Goal: Find contact information: Find contact information

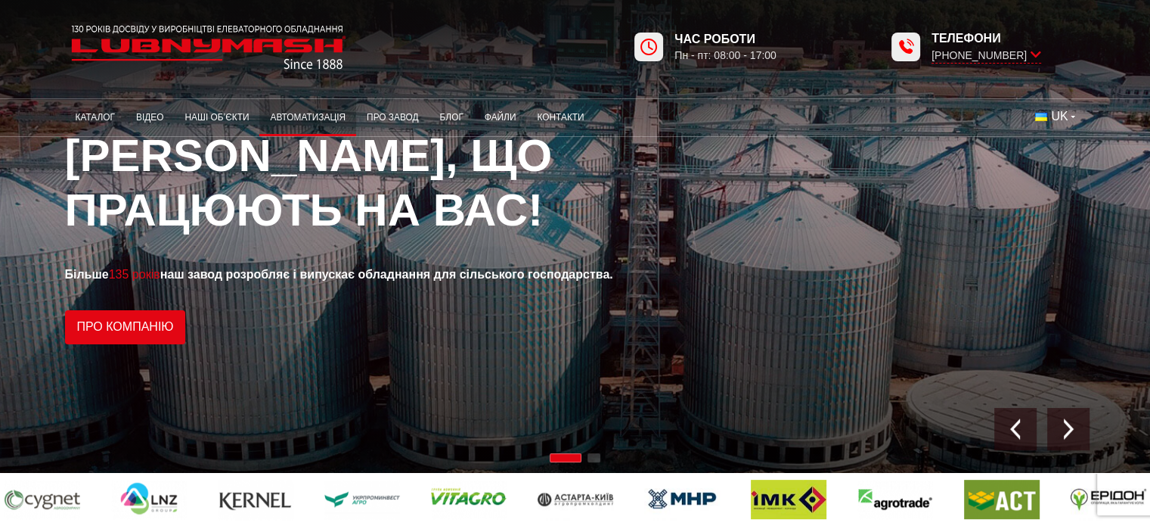
click at [296, 117] on link "Автоматизація" at bounding box center [307, 117] width 97 height 29
click at [203, 116] on link "Наші об’єкти" at bounding box center [216, 117] width 85 height 29
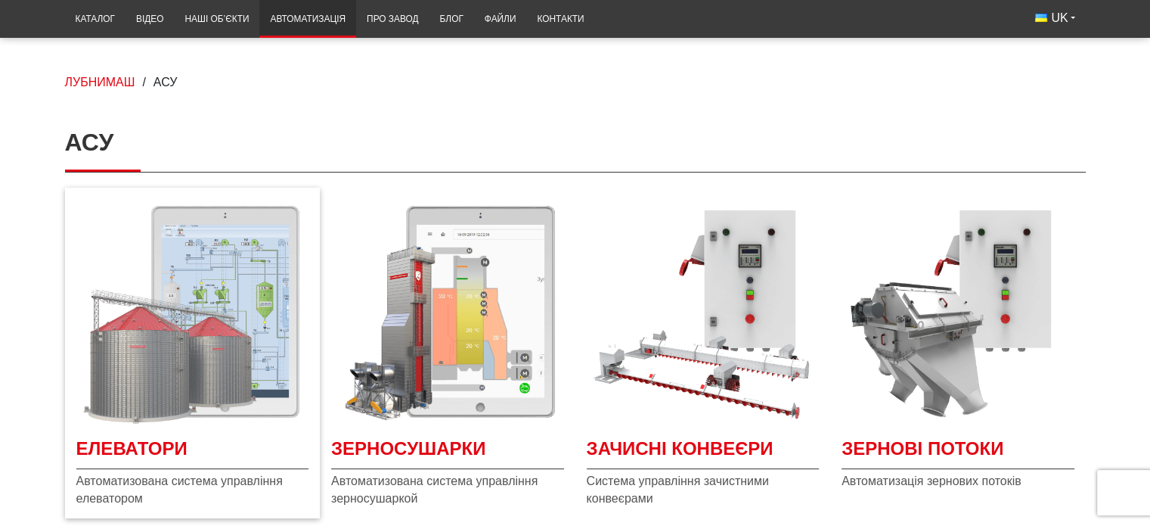
scroll to position [302, 0]
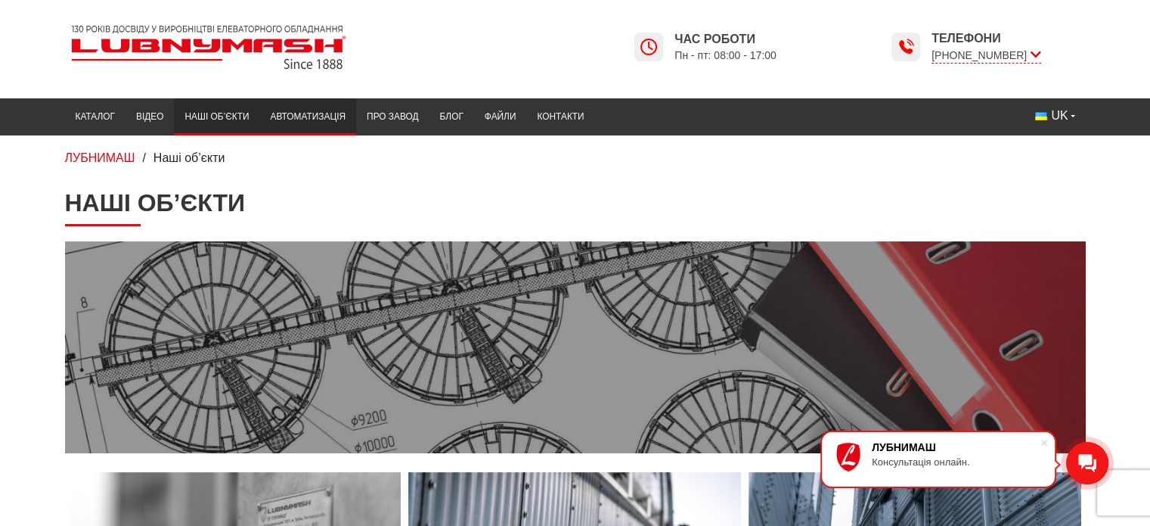
click at [299, 114] on link "Автоматизація" at bounding box center [307, 116] width 97 height 29
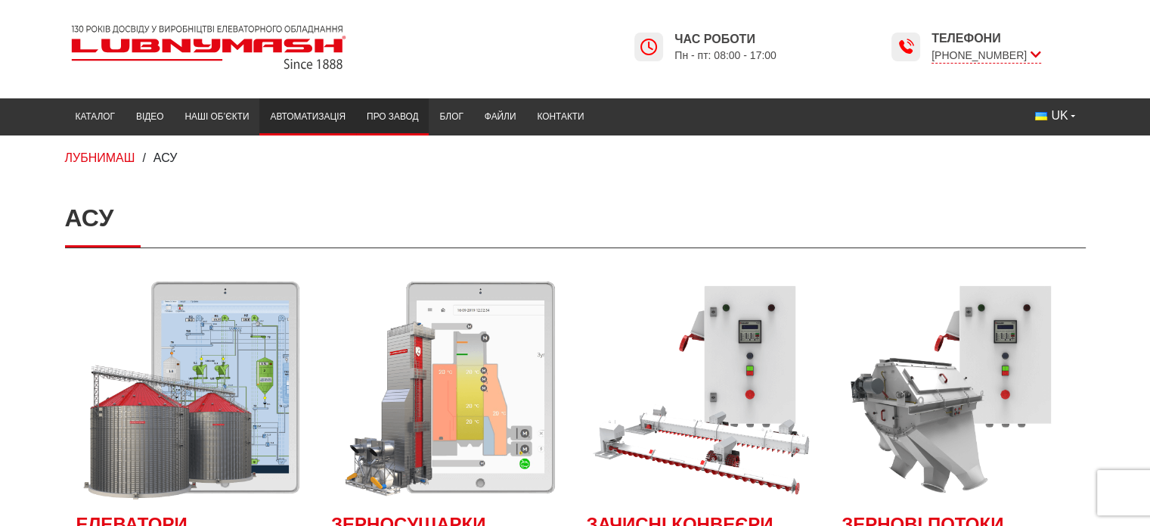
click at [387, 113] on link "Про завод" at bounding box center [392, 116] width 73 height 29
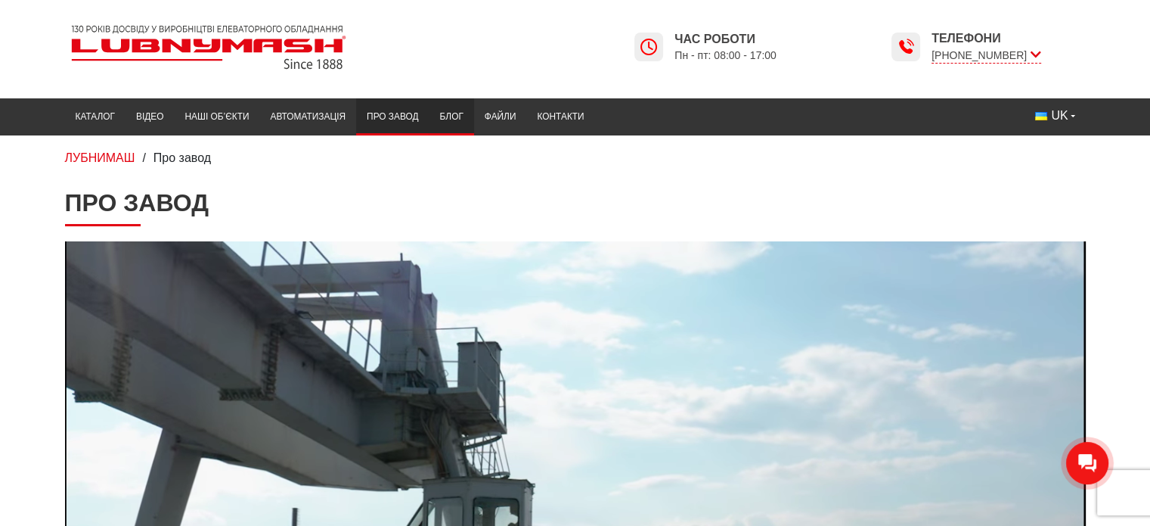
click at [446, 112] on link "Блог" at bounding box center [451, 116] width 45 height 29
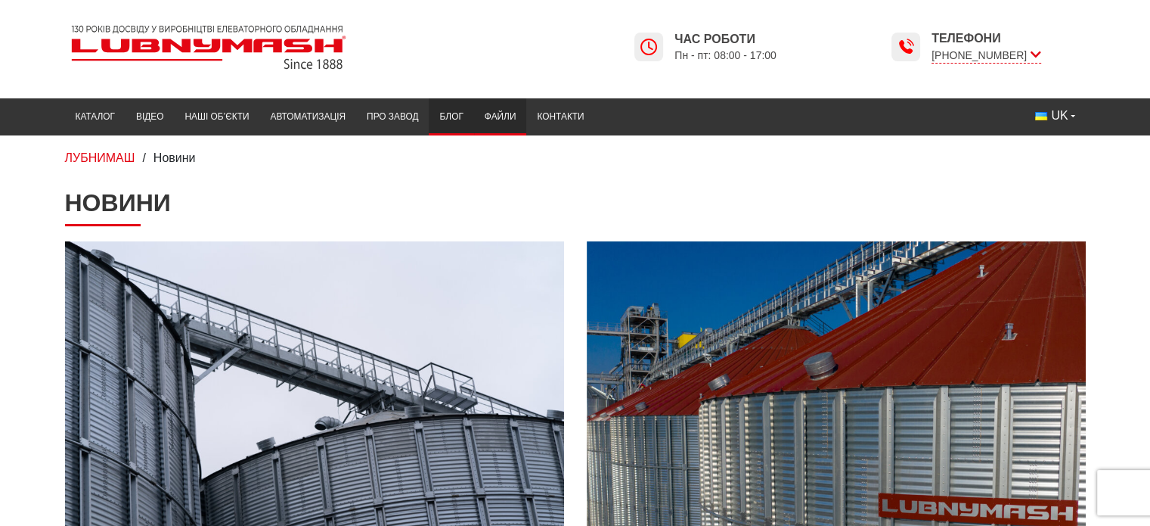
click at [503, 115] on link "Файли" at bounding box center [500, 116] width 53 height 29
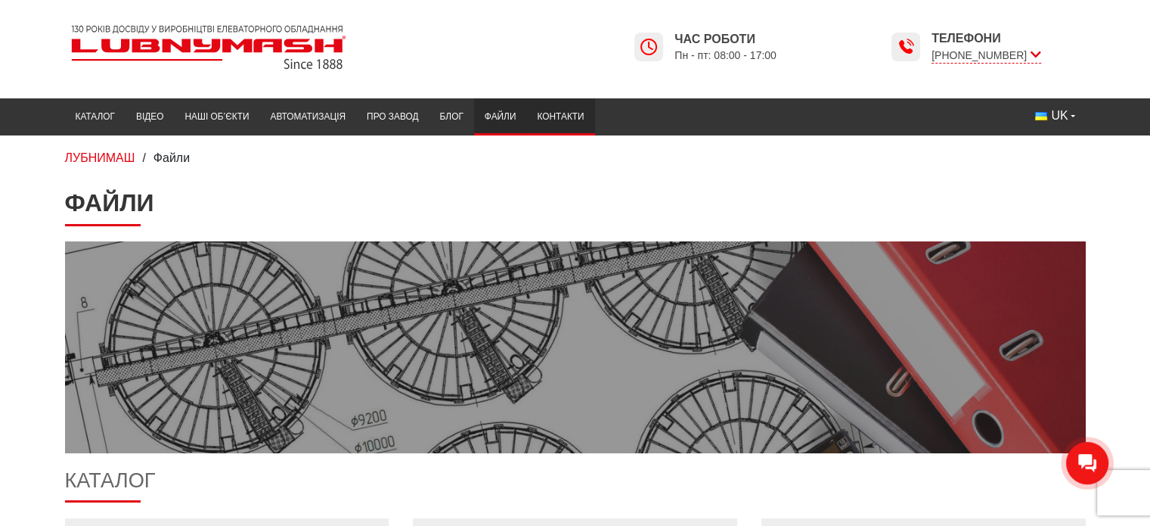
click at [556, 115] on link "Контакти" at bounding box center [560, 116] width 68 height 29
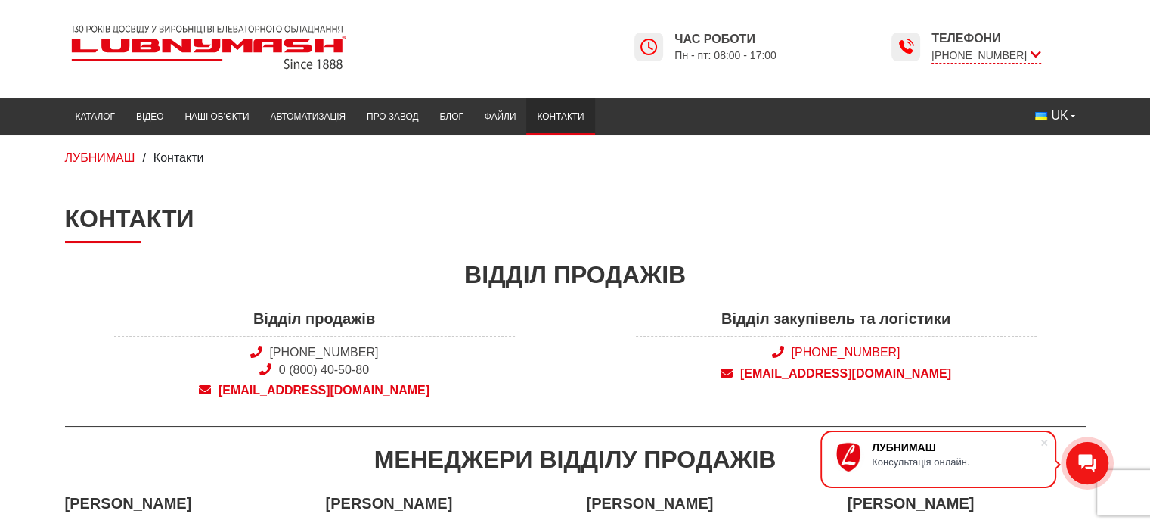
click at [853, 347] on link "[PHONE_NUMBER]" at bounding box center [845, 352] width 109 height 13
click at [453, 111] on link "Блог" at bounding box center [451, 116] width 45 height 29
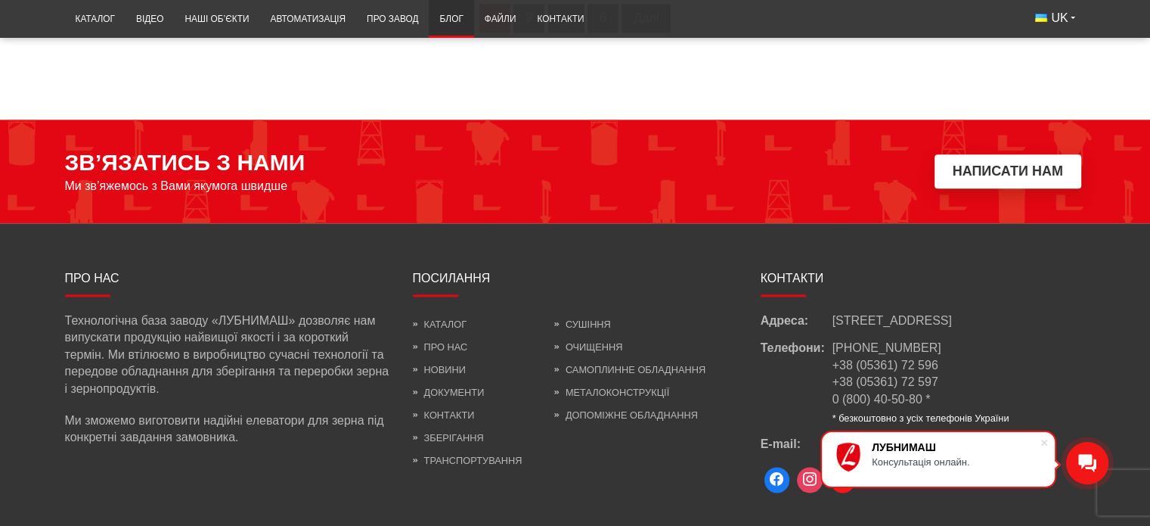
scroll to position [1588, 0]
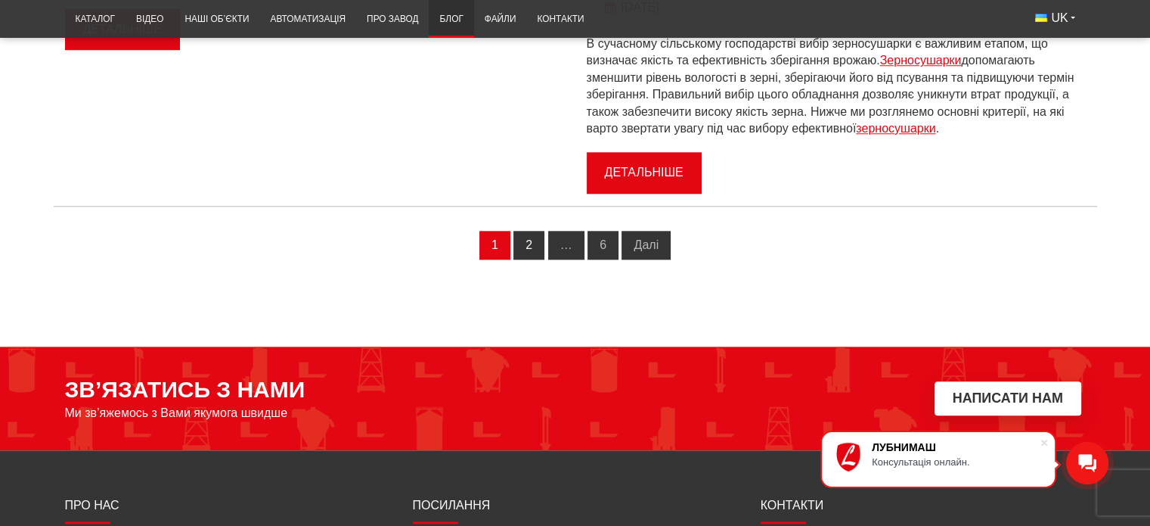
click at [531, 249] on link "2" at bounding box center [528, 245] width 31 height 29
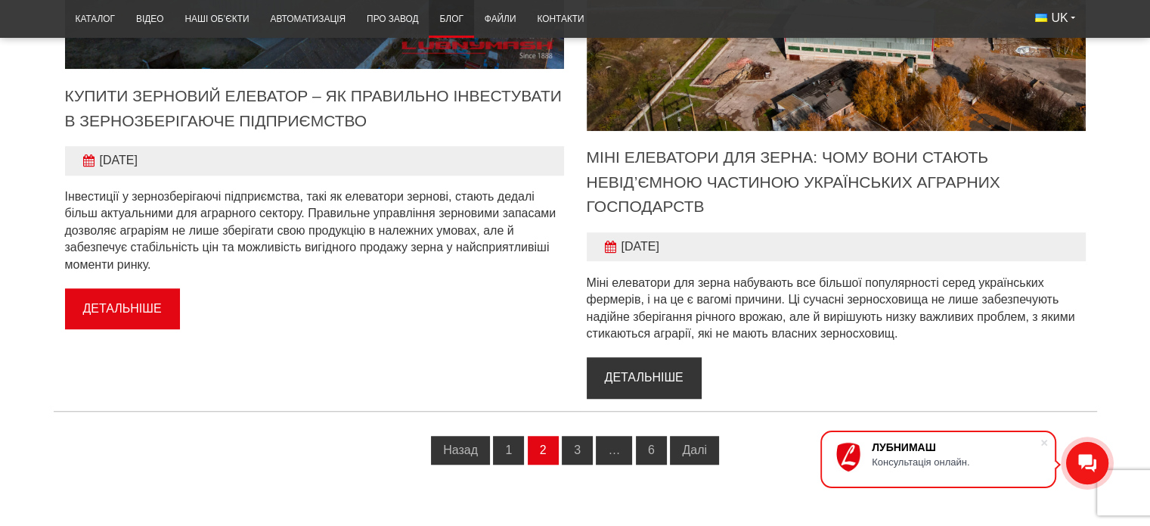
scroll to position [1286, 0]
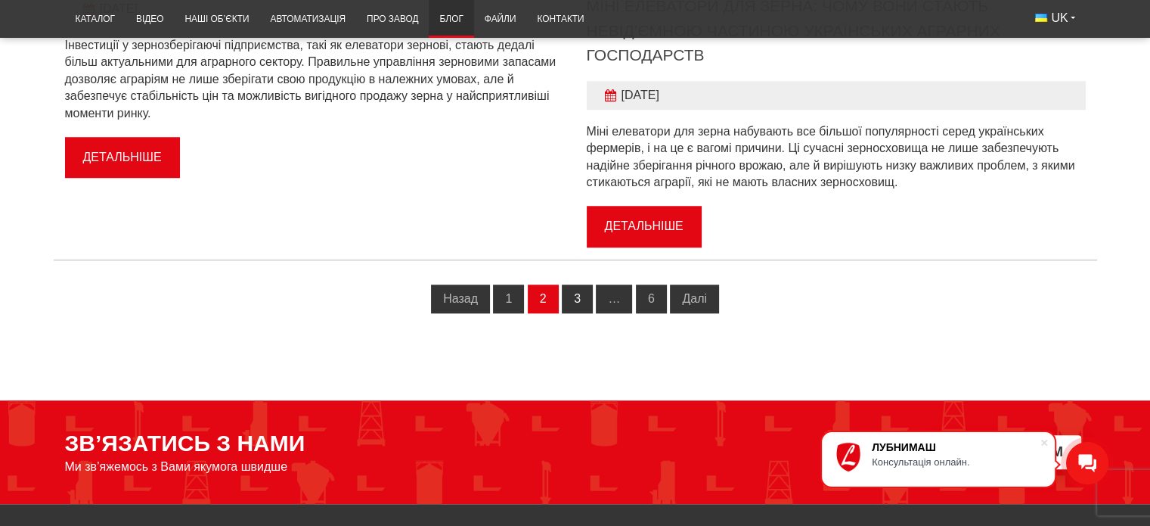
click at [579, 299] on link "3" at bounding box center [577, 298] width 31 height 29
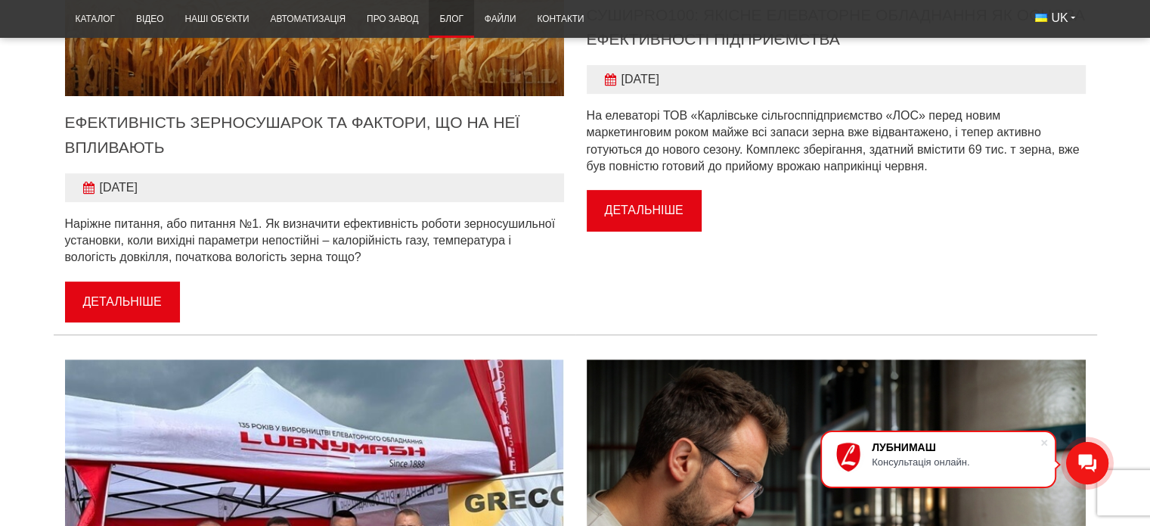
scroll to position [454, 0]
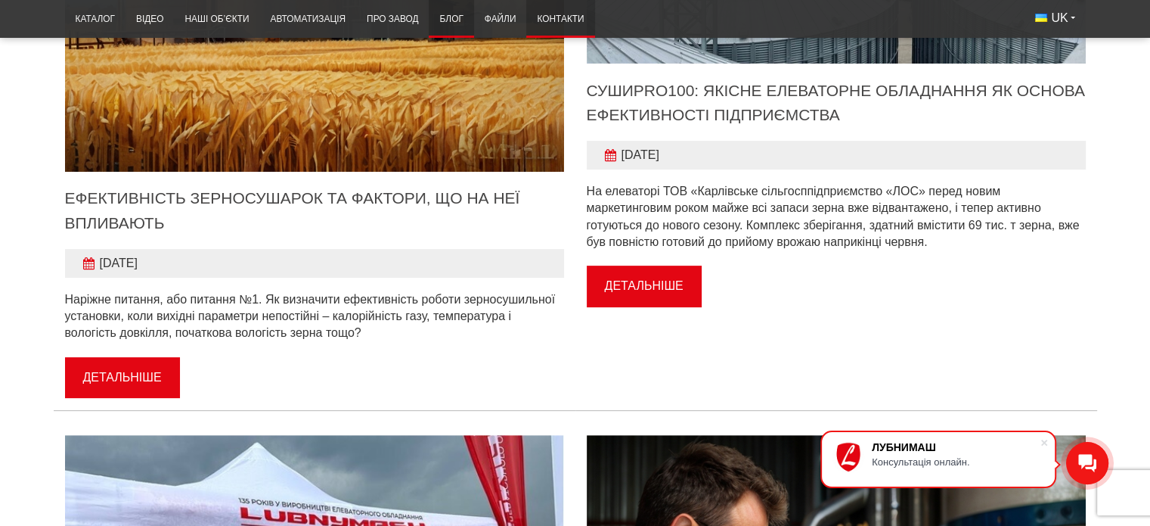
click at [566, 16] on link "Контакти" at bounding box center [560, 19] width 68 height 29
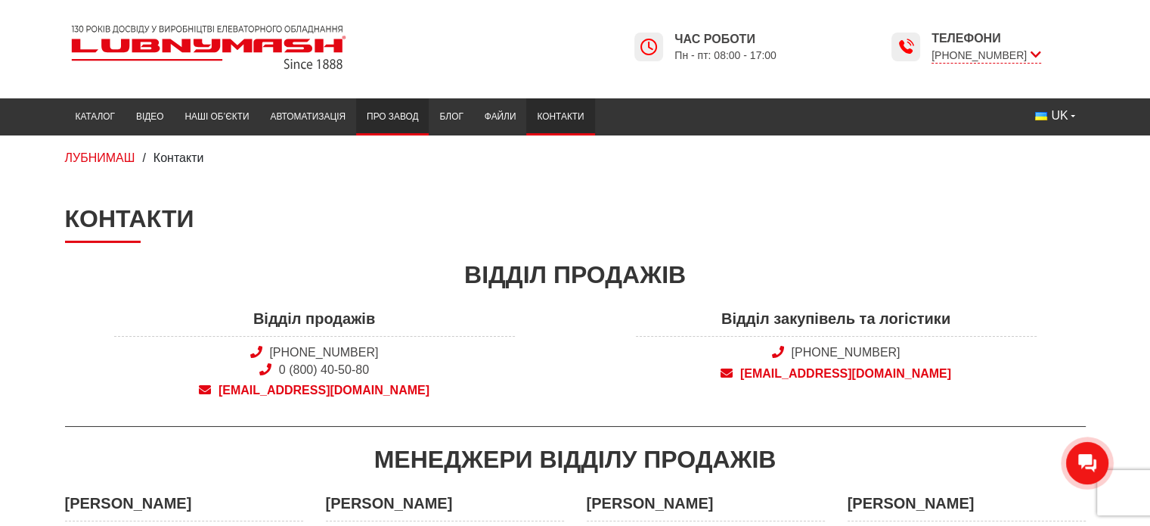
click at [402, 113] on link "Про завод" at bounding box center [392, 116] width 73 height 29
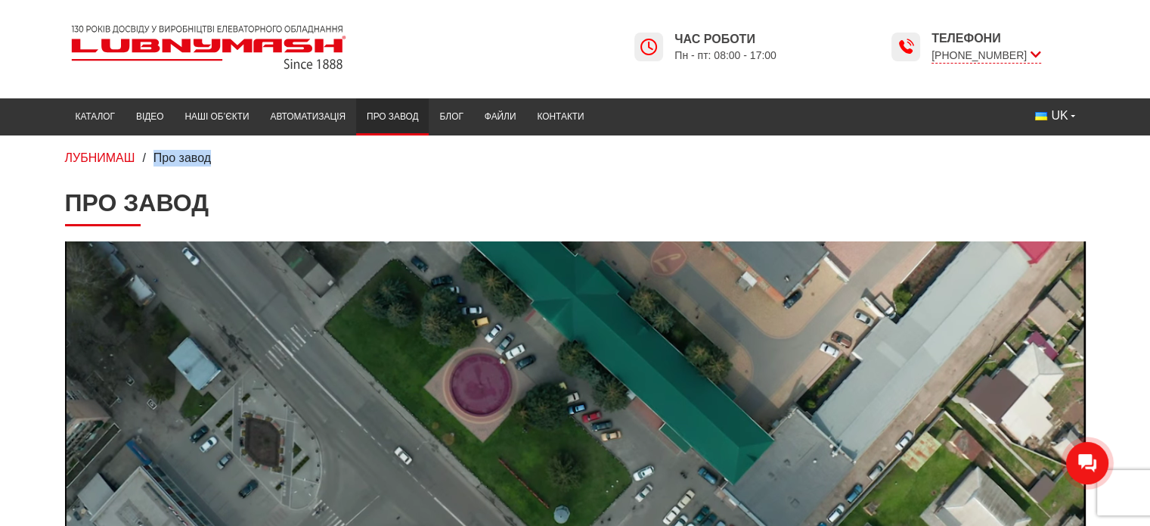
drag, startPoint x: 159, startPoint y: 157, endPoint x: 254, endPoint y: 166, distance: 95.6
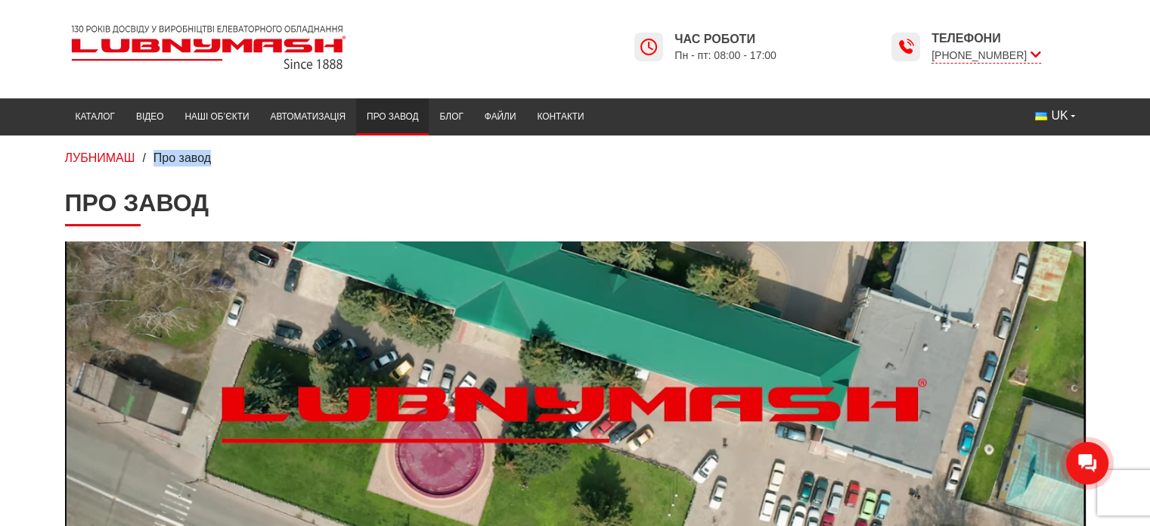
click at [254, 166] on div "ЛУБНИМАШ / Про завод" at bounding box center [576, 158] width 1044 height 17
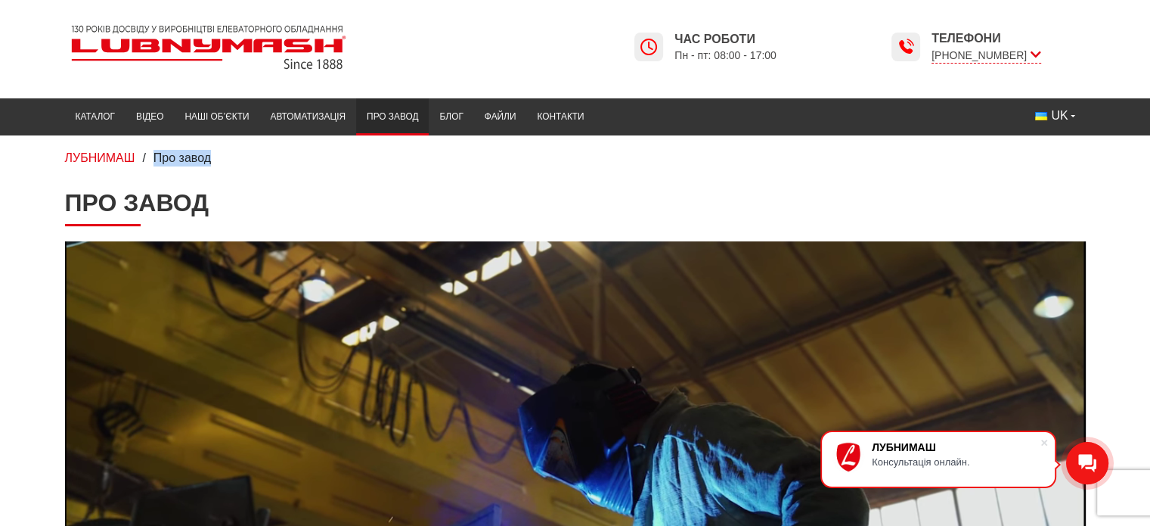
click at [218, 163] on div "ЛУБНИМАШ / Про завод" at bounding box center [576, 158] width 1044 height 17
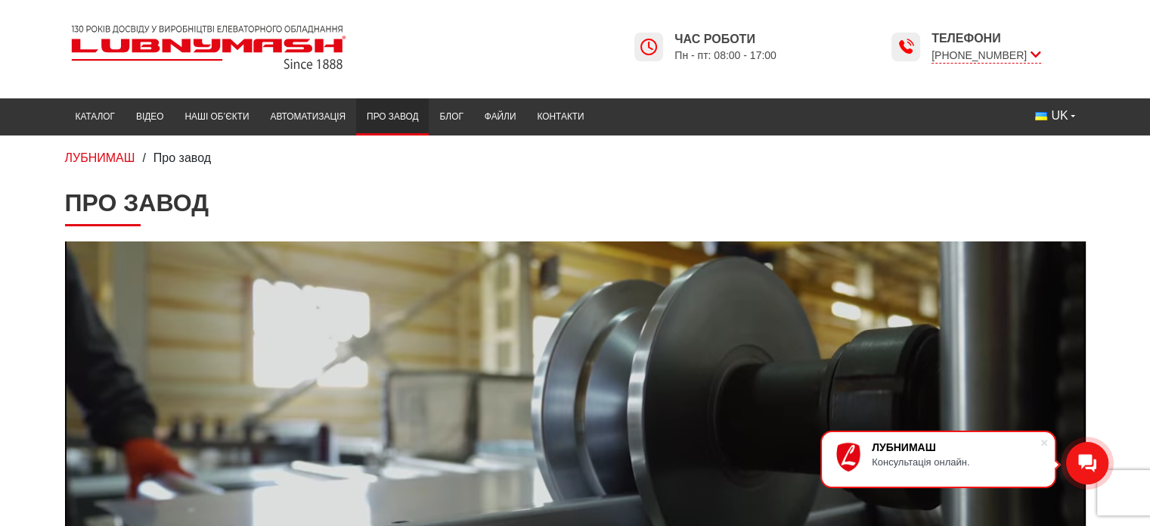
click at [209, 160] on span "Про завод" at bounding box center [182, 157] width 57 height 13
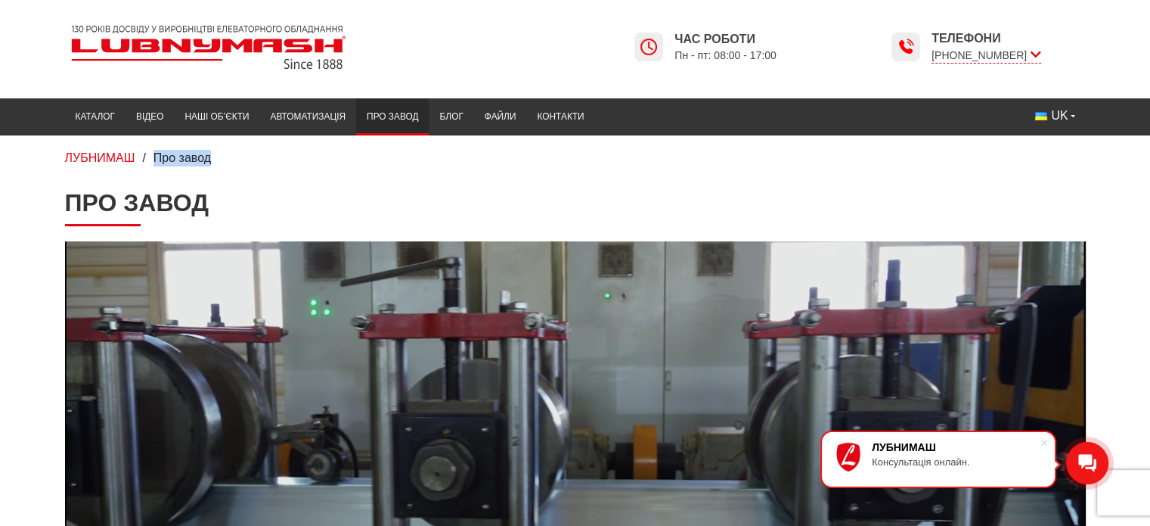
drag, startPoint x: 217, startPoint y: 159, endPoint x: 151, endPoint y: 149, distance: 66.5
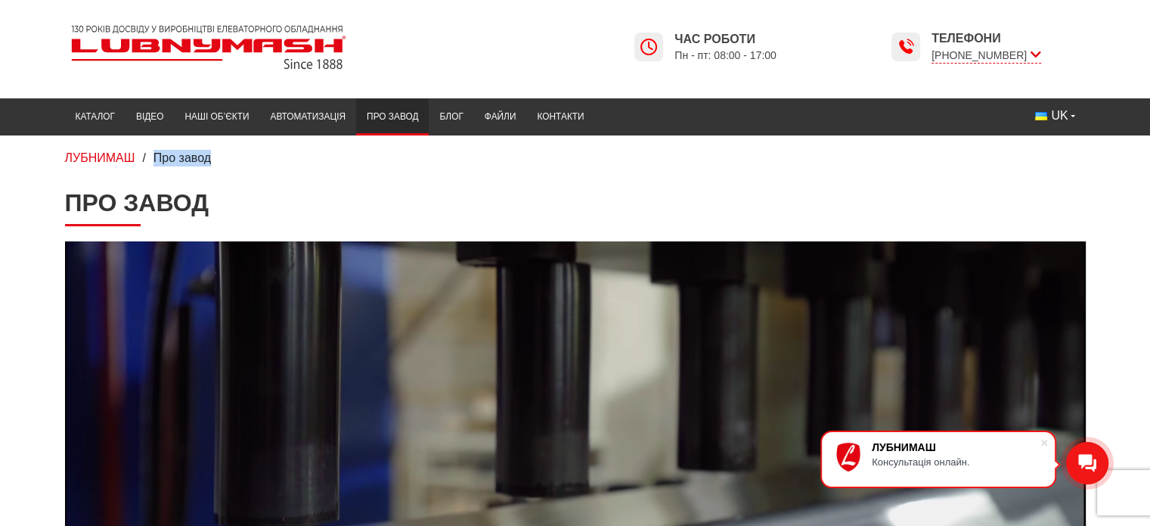
click at [151, 150] on div "ЛУБНИМАШ / Про завод" at bounding box center [576, 158] width 1044 height 17
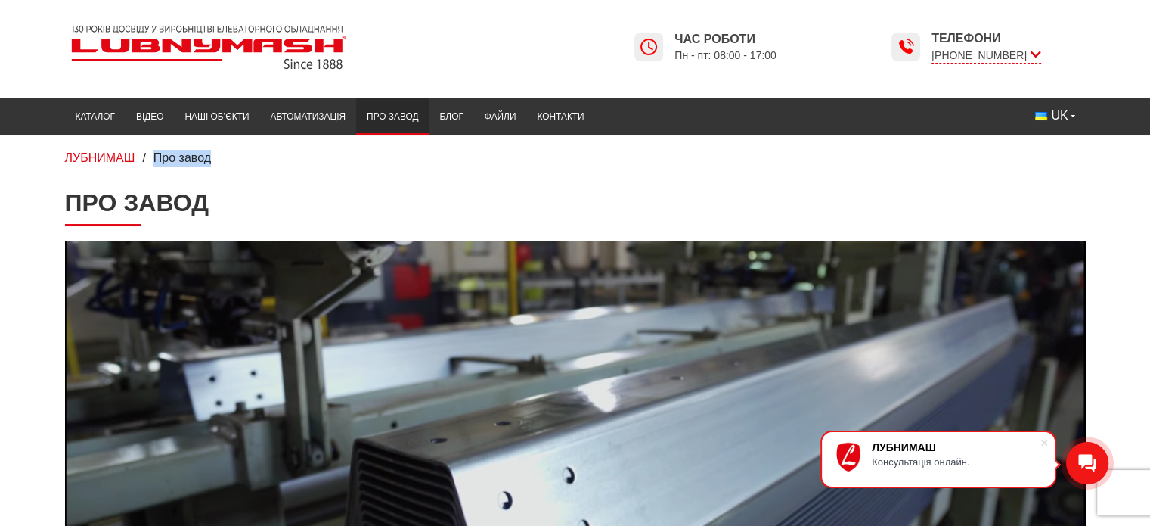
drag, startPoint x: 184, startPoint y: 157, endPoint x: 163, endPoint y: 157, distance: 20.4
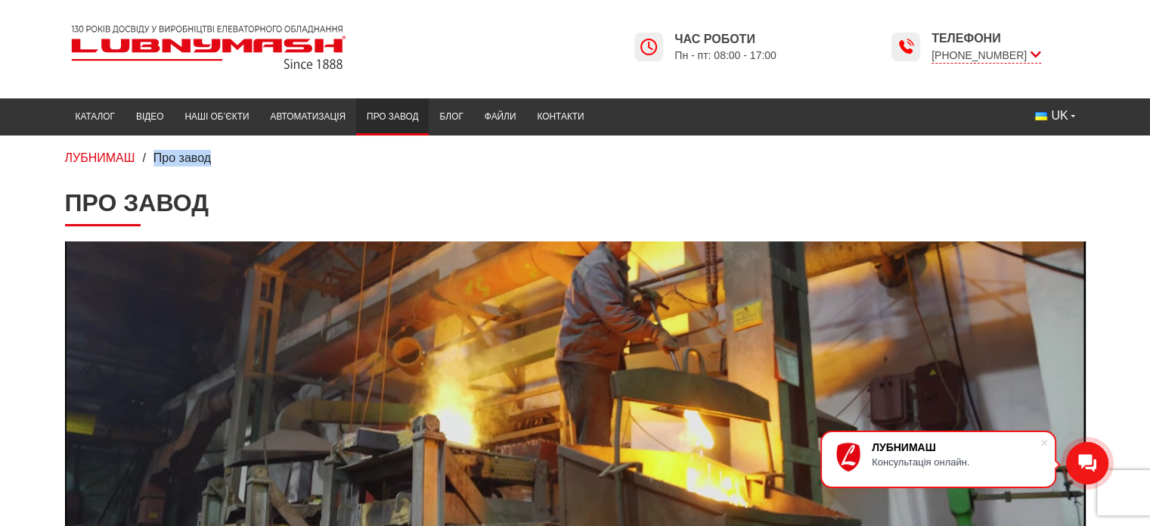
click at [185, 157] on span "Про завод" at bounding box center [182, 157] width 57 height 13
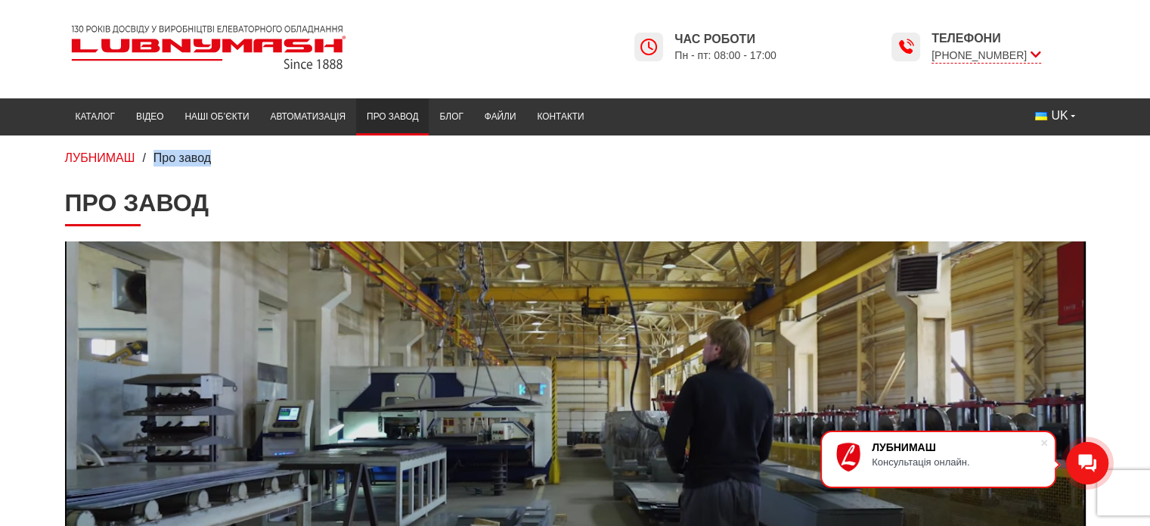
click at [163, 157] on span "Про завод" at bounding box center [182, 157] width 57 height 13
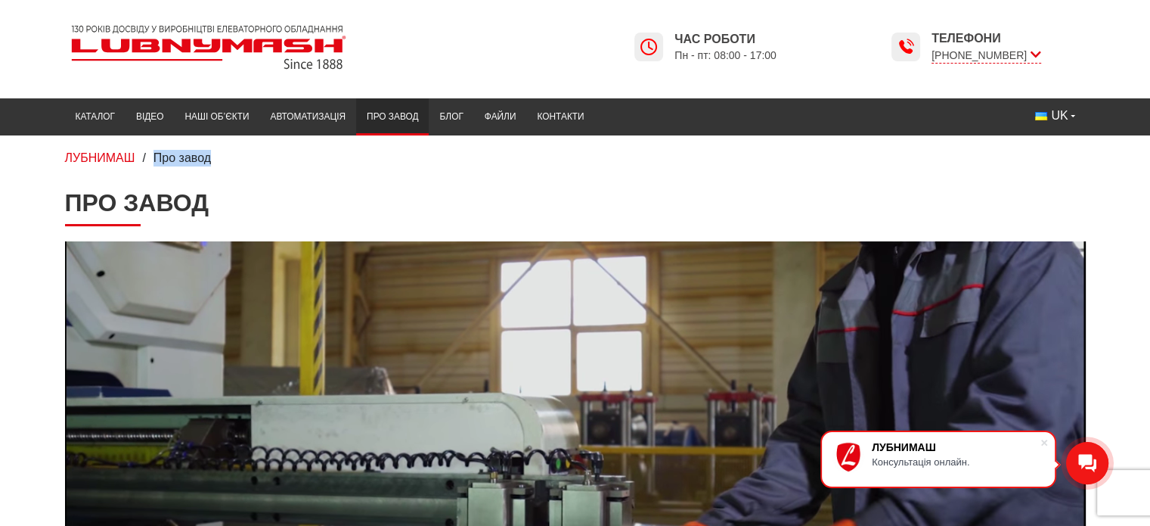
click at [163, 157] on span "Про завод" at bounding box center [182, 157] width 57 height 13
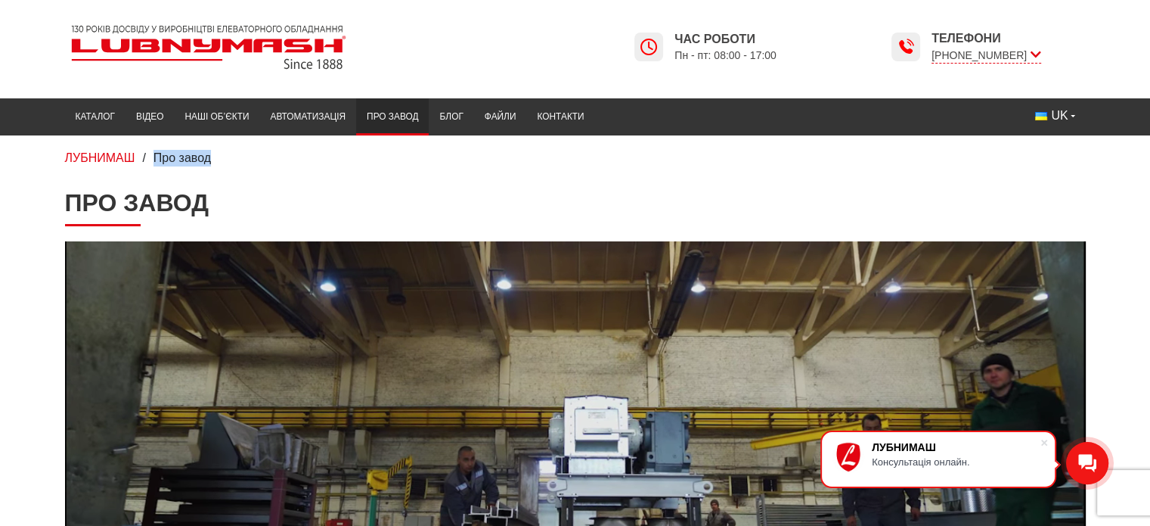
click at [164, 157] on span "Про завод" at bounding box center [182, 157] width 57 height 13
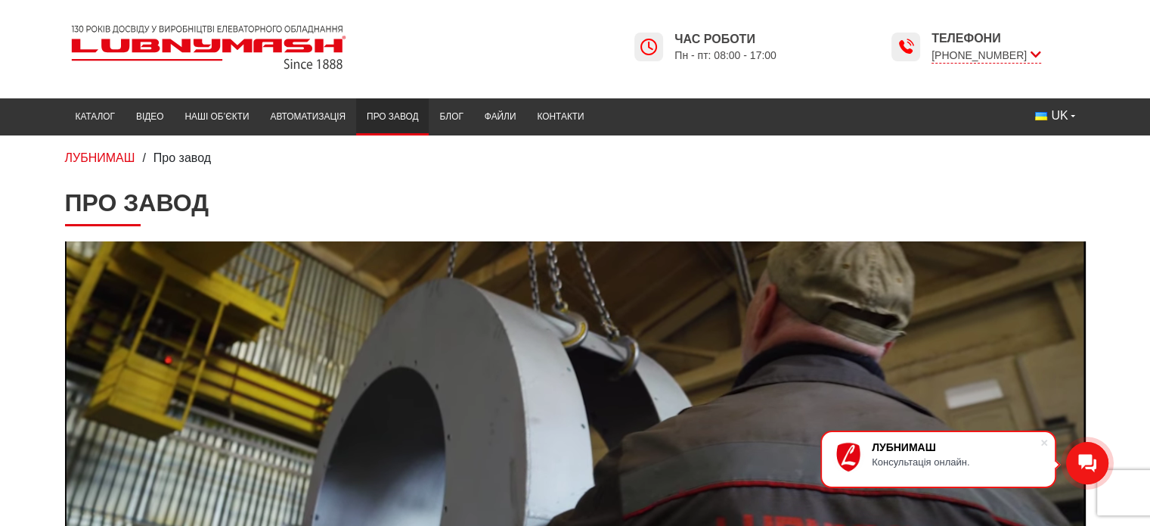
click at [194, 163] on span "Про завод" at bounding box center [182, 157] width 57 height 13
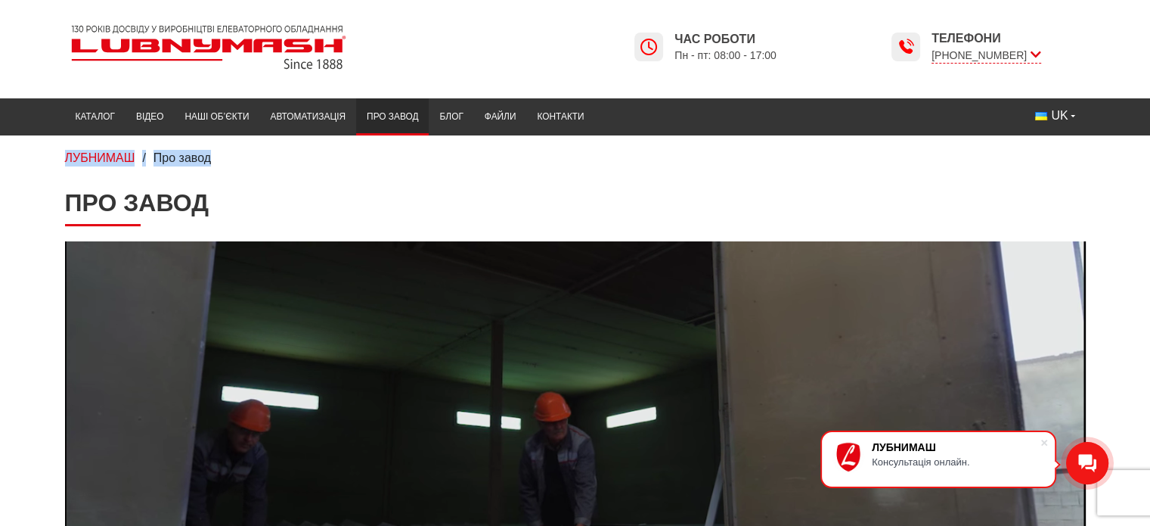
drag, startPoint x: 54, startPoint y: 150, endPoint x: 242, endPoint y: 160, distance: 187.8
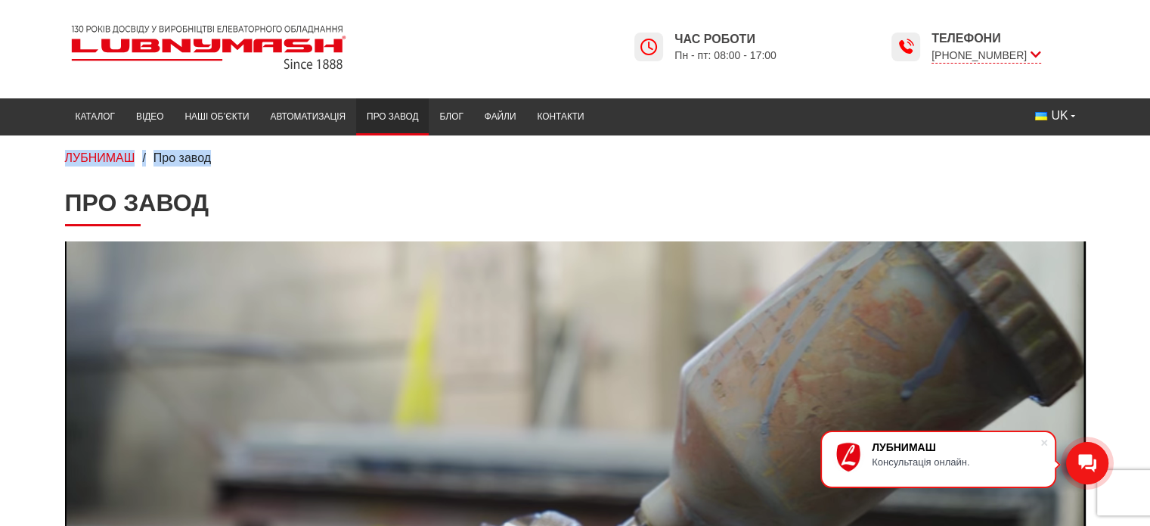
click at [242, 160] on div "ЛУБНИМАШ / Про завод" at bounding box center [576, 158] width 1044 height 17
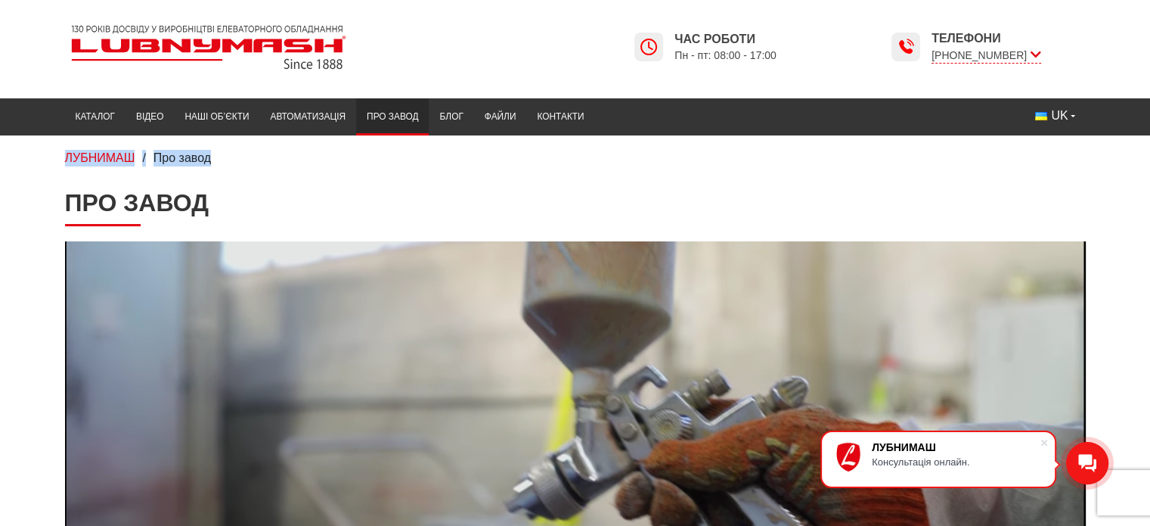
click at [245, 161] on div "ЛУБНИМАШ / Про завод" at bounding box center [576, 158] width 1044 height 17
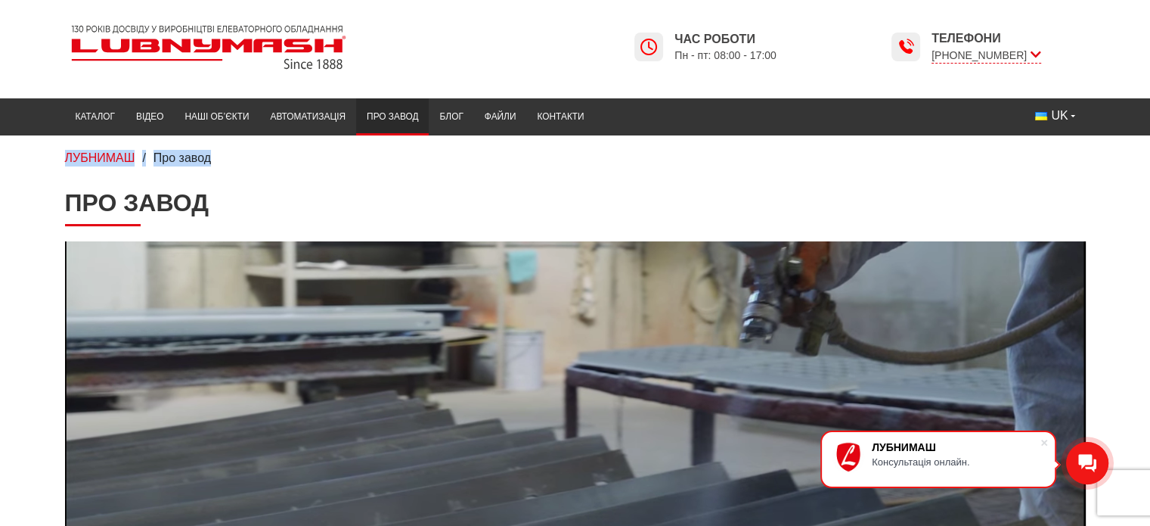
drag, startPoint x: 258, startPoint y: 160, endPoint x: 51, endPoint y: 150, distance: 206.7
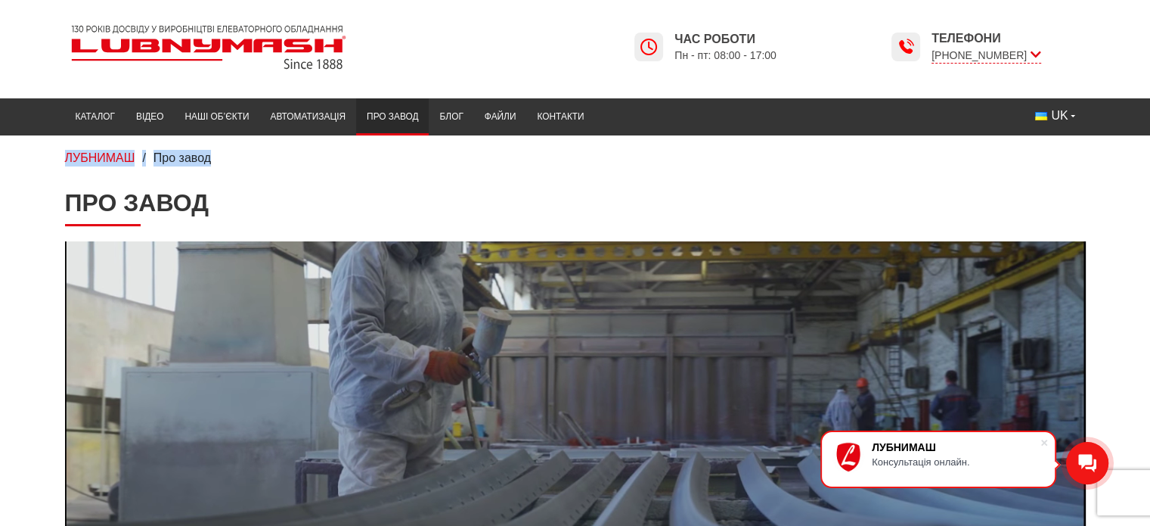
click at [51, 150] on div "ЛУБНИМАШ / Про завод" at bounding box center [575, 157] width 1150 height 45
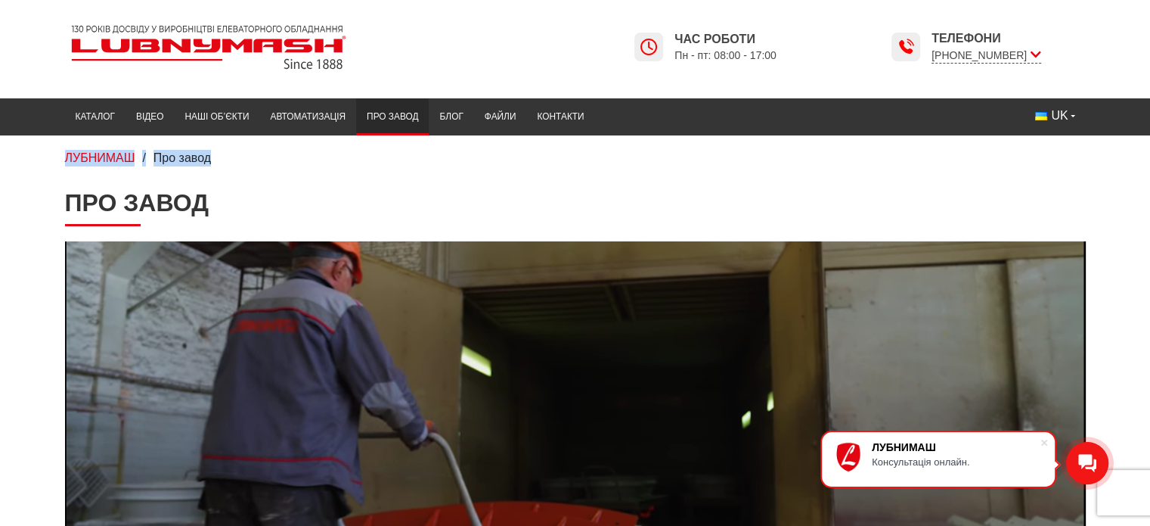
click at [39, 157] on div "ЛУБНИМАШ / Про завод" at bounding box center [575, 157] width 1150 height 45
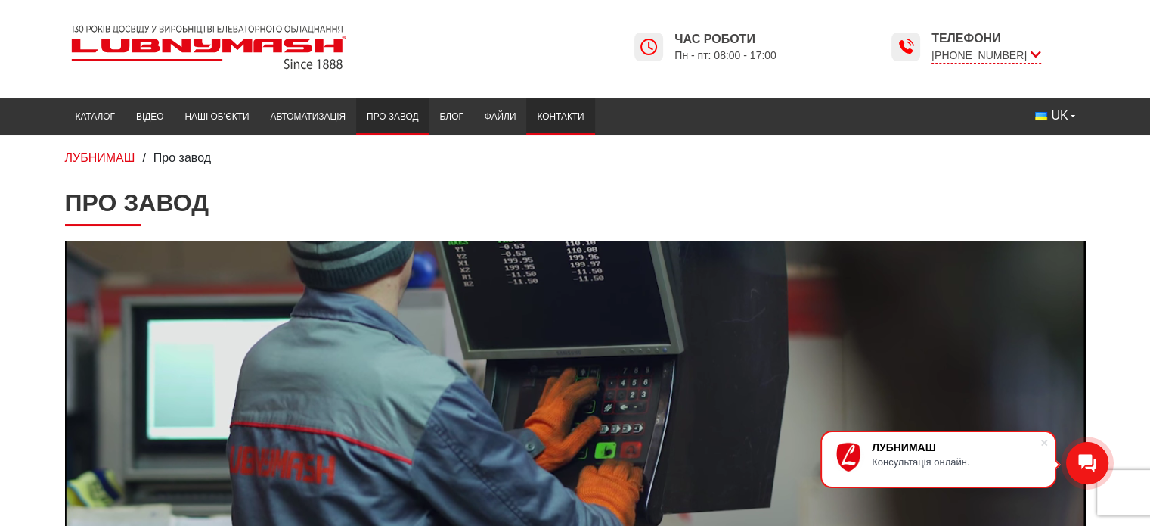
click at [562, 116] on link "Контакти" at bounding box center [560, 116] width 68 height 29
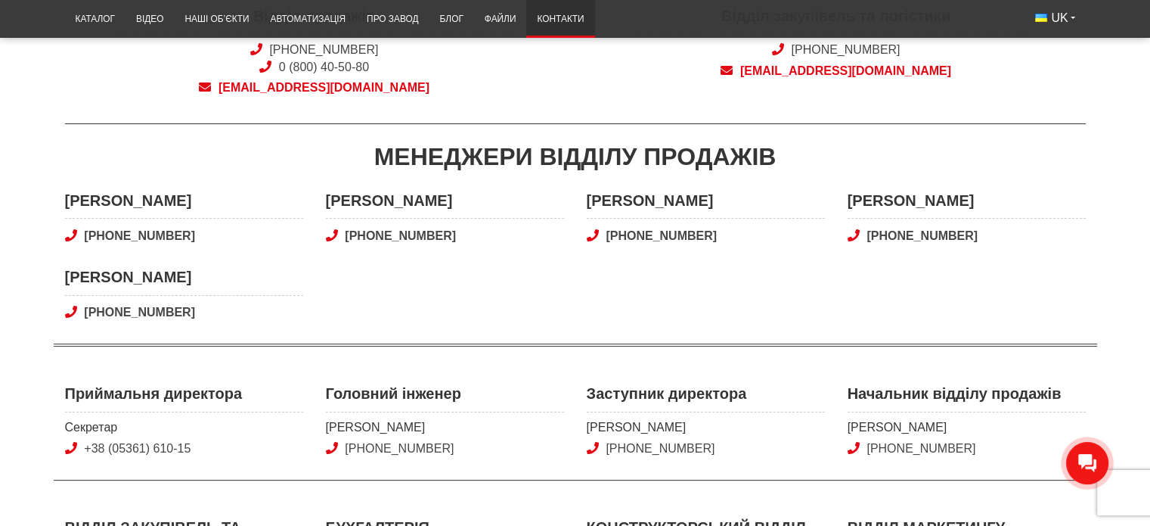
scroll to position [378, 0]
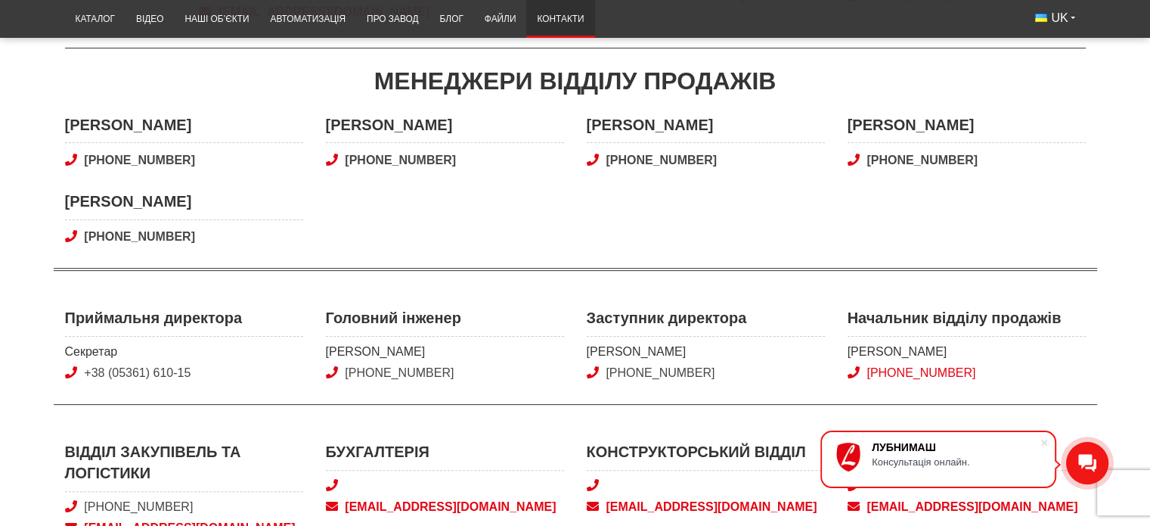
drag, startPoint x: 995, startPoint y: 368, endPoint x: 866, endPoint y: 375, distance: 129.5
click at [866, 375] on span "+38 (066) 020-72-74" at bounding box center [967, 373] width 238 height 17
